Goal: Find specific page/section: Find specific page/section

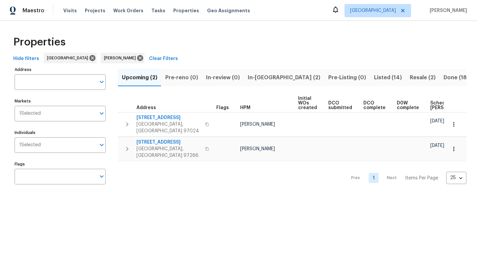
scroll to position [0, 49]
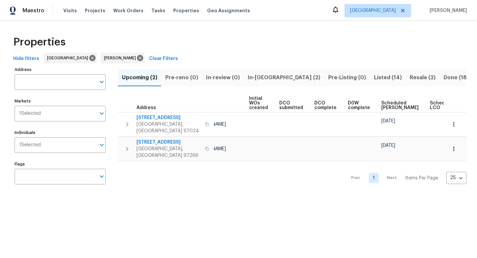
click at [410, 79] on span "Resale (2)" at bounding box center [423, 77] width 26 height 9
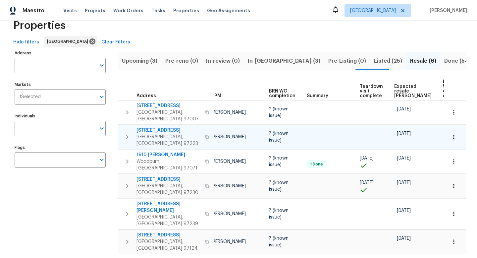
scroll to position [0, 50]
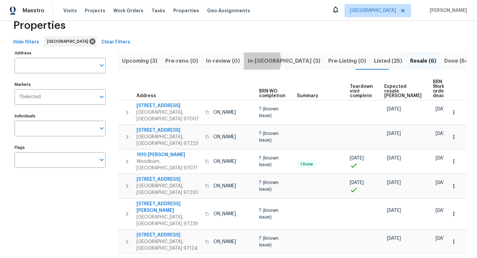
click at [258, 61] on span "In-[GEOGRAPHIC_DATA] (3)" at bounding box center [284, 60] width 73 height 9
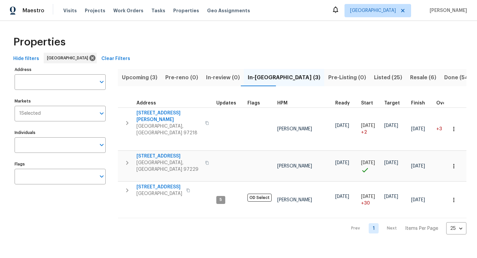
click at [410, 76] on span "Resale (6)" at bounding box center [423, 77] width 26 height 9
